Goal: Information Seeking & Learning: Learn about a topic

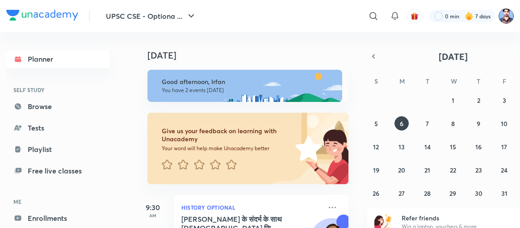
click at [505, 14] on img at bounding box center [505, 15] width 15 height 15
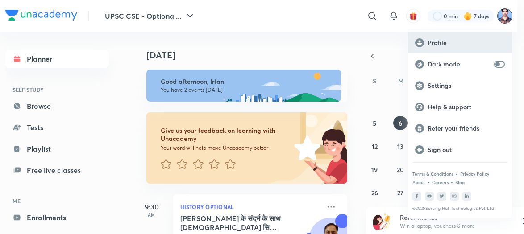
click at [448, 37] on div "Profile" at bounding box center [460, 42] width 104 height 21
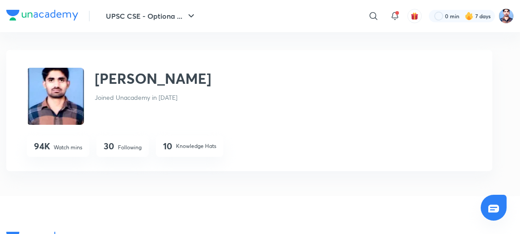
click at [120, 146] on p "Following" at bounding box center [130, 148] width 24 height 8
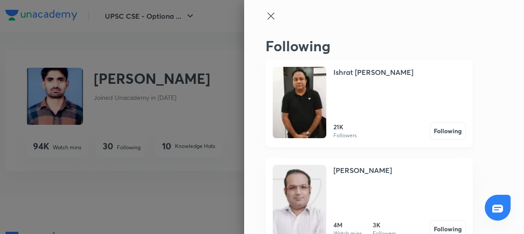
click at [315, 104] on img at bounding box center [300, 102] width 54 height 71
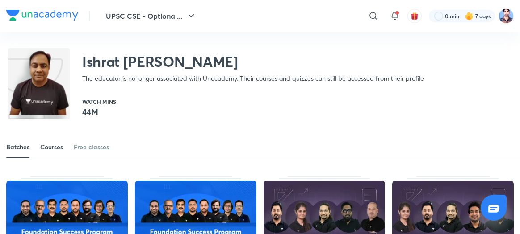
click at [54, 147] on div "Courses" at bounding box center [51, 147] width 23 height 9
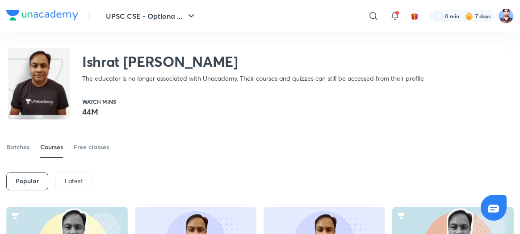
click at [72, 176] on div "Latest" at bounding box center [73, 182] width 37 height 18
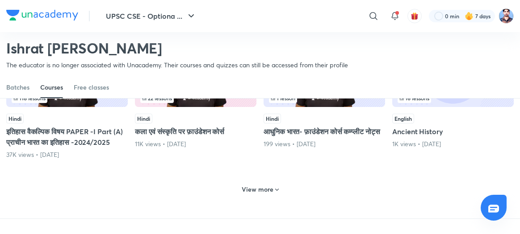
scroll to position [428, 0]
click at [257, 194] on h6 "View more" at bounding box center [258, 189] width 32 height 9
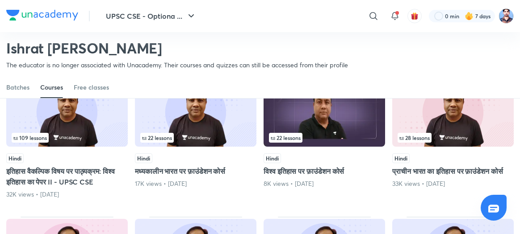
scroll to position [672, 0]
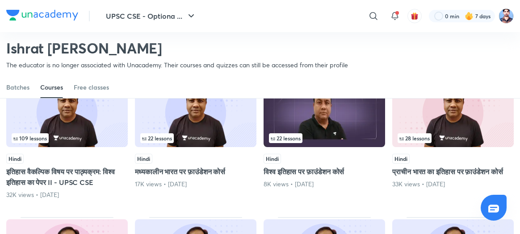
click at [101, 145] on img at bounding box center [66, 113] width 121 height 70
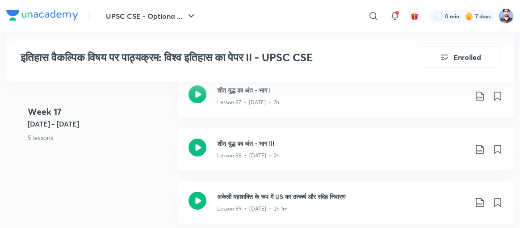
scroll to position [5730, 0]
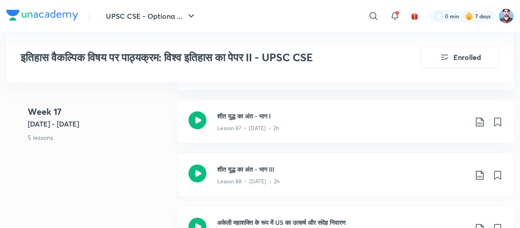
click at [196, 164] on icon at bounding box center [197, 173] width 18 height 18
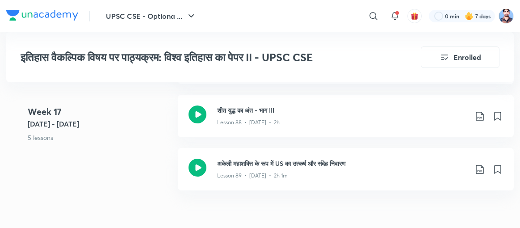
scroll to position [5790, 0]
click at [201, 158] on icon at bounding box center [197, 167] width 18 height 18
